Goal: Transaction & Acquisition: Purchase product/service

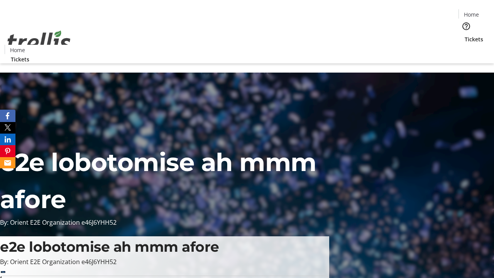
click at [465, 35] on span "Tickets" at bounding box center [474, 39] width 19 height 8
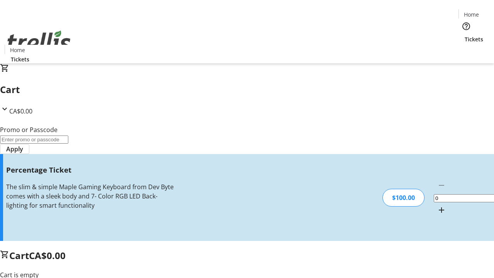
click at [437, 205] on mat-icon "Increment by one" at bounding box center [441, 209] width 9 height 9
type input "1"
type input "BAR"
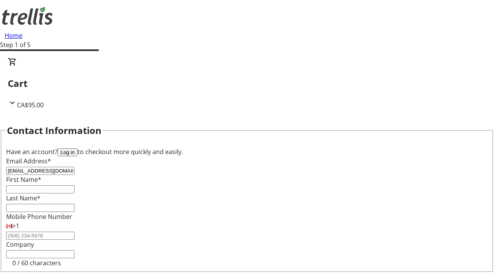
type input "[EMAIL_ADDRESS][DOMAIN_NAME]"
type input "Kole"
type input "[PERSON_NAME]"
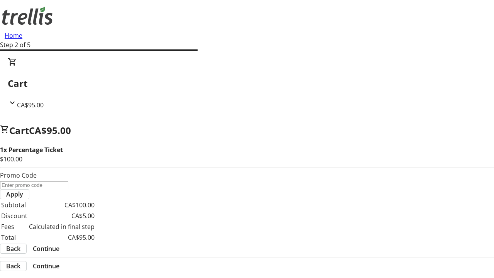
click at [59, 244] on span "Continue" at bounding box center [46, 248] width 27 height 9
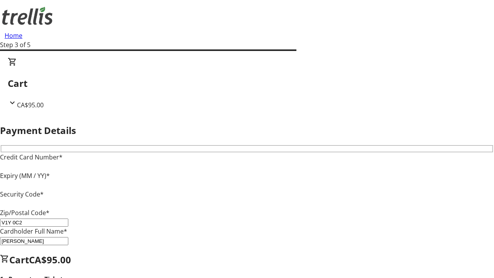
type input "V1Y 0C2"
